Goal: Check status

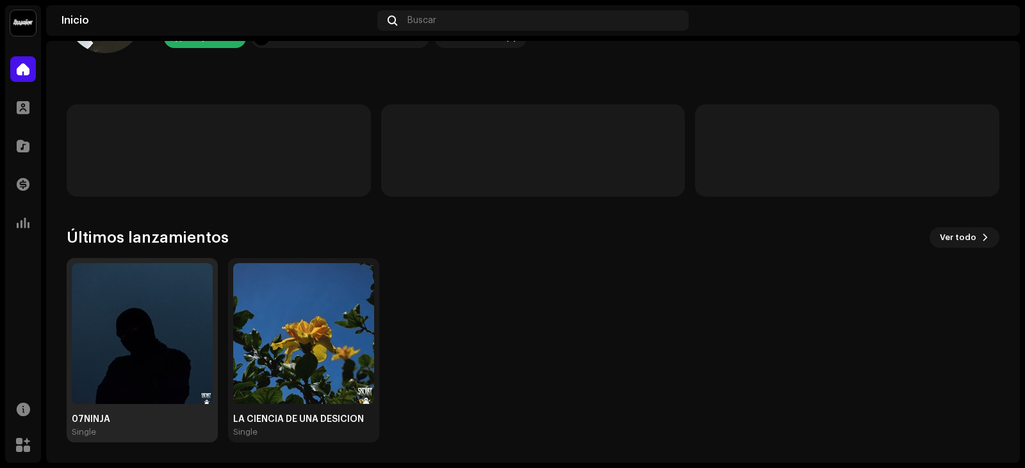
click at [143, 327] on img at bounding box center [142, 333] width 141 height 141
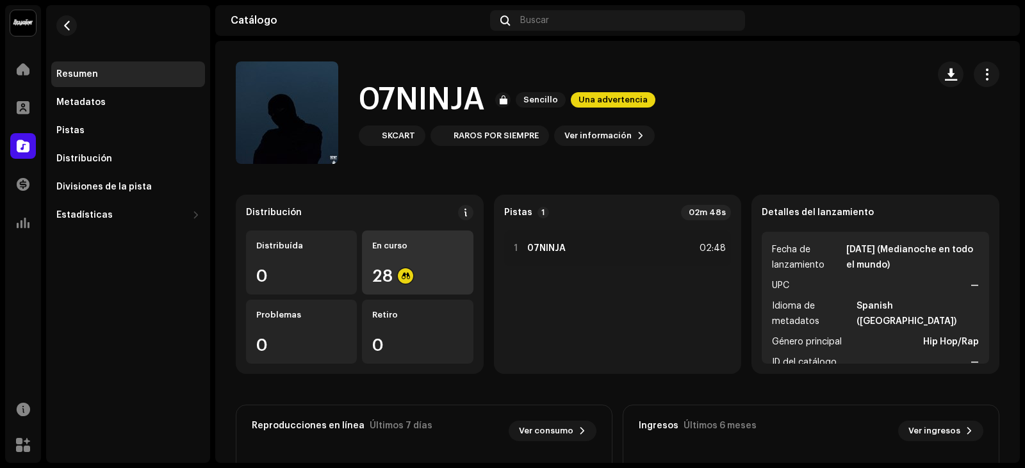
click at [367, 252] on div "En curso 28" at bounding box center [417, 263] width 111 height 64
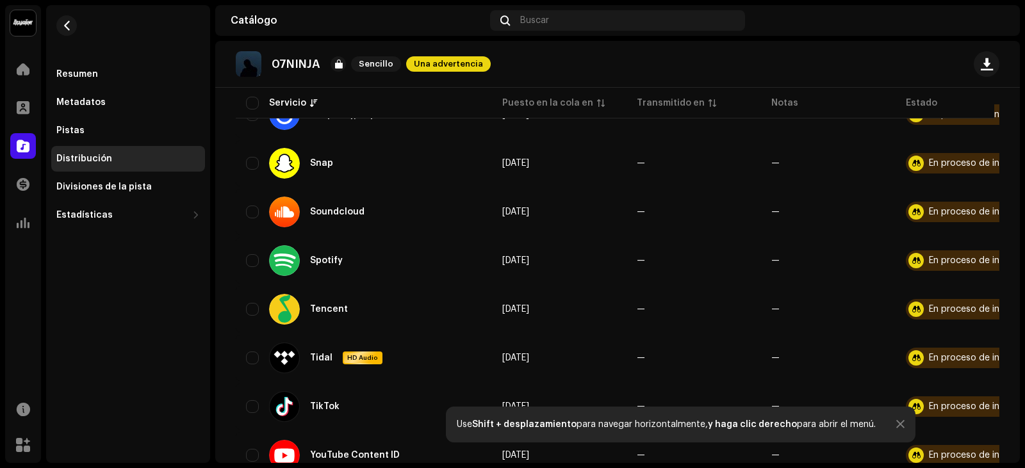
scroll to position [1217, 0]
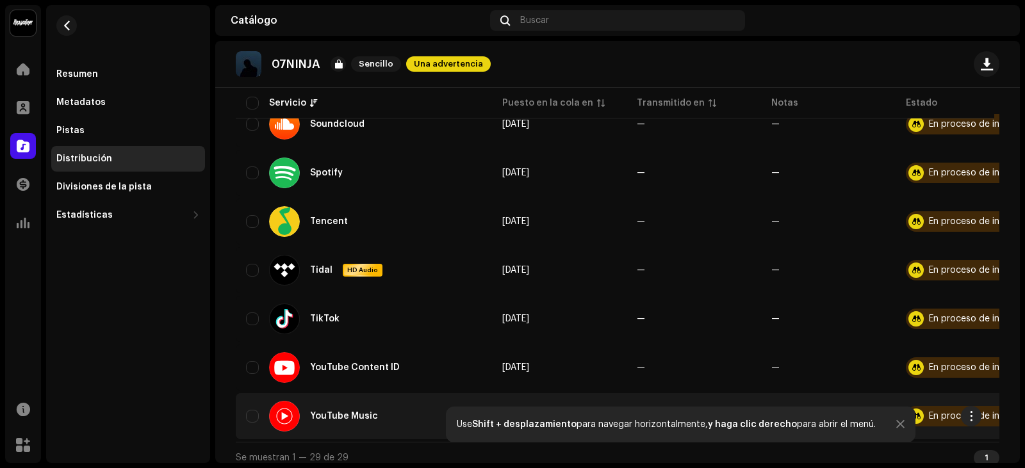
click at [942, 416] on div "En proceso de inspección" at bounding box center [983, 416] width 109 height 9
click at [971, 416] on span "button" at bounding box center [972, 416] width 10 height 10
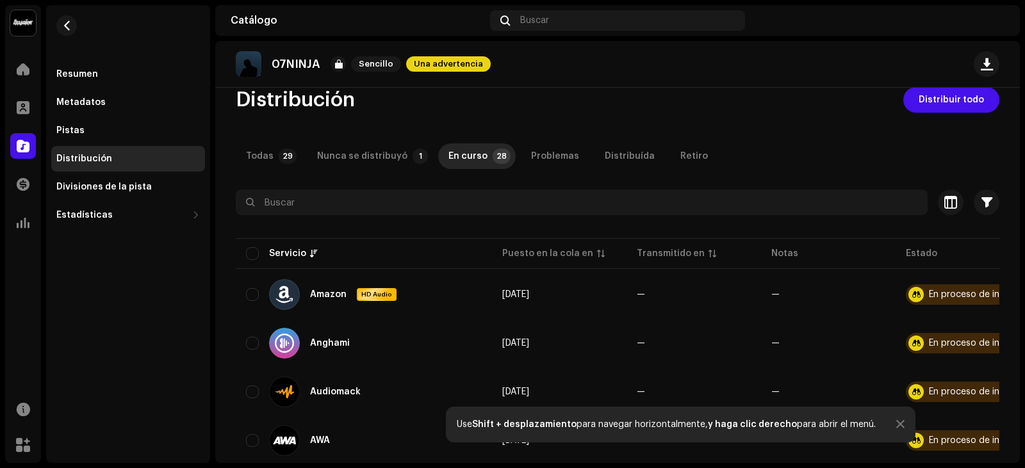
scroll to position [0, 0]
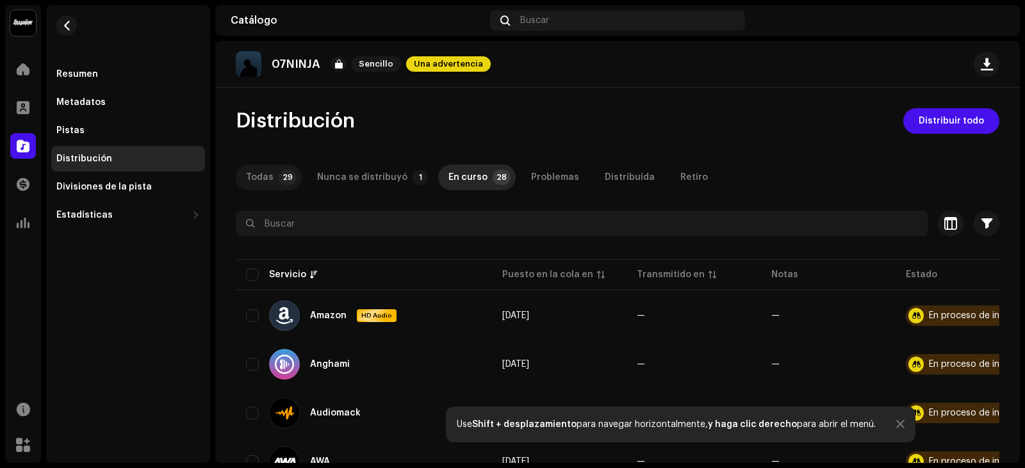
click at [273, 173] on p-tab "Todas 29" at bounding box center [269, 178] width 66 height 26
click at [342, 170] on div "Nunca se distribuyó" at bounding box center [362, 178] width 90 height 26
